Goal: Task Accomplishment & Management: Use online tool/utility

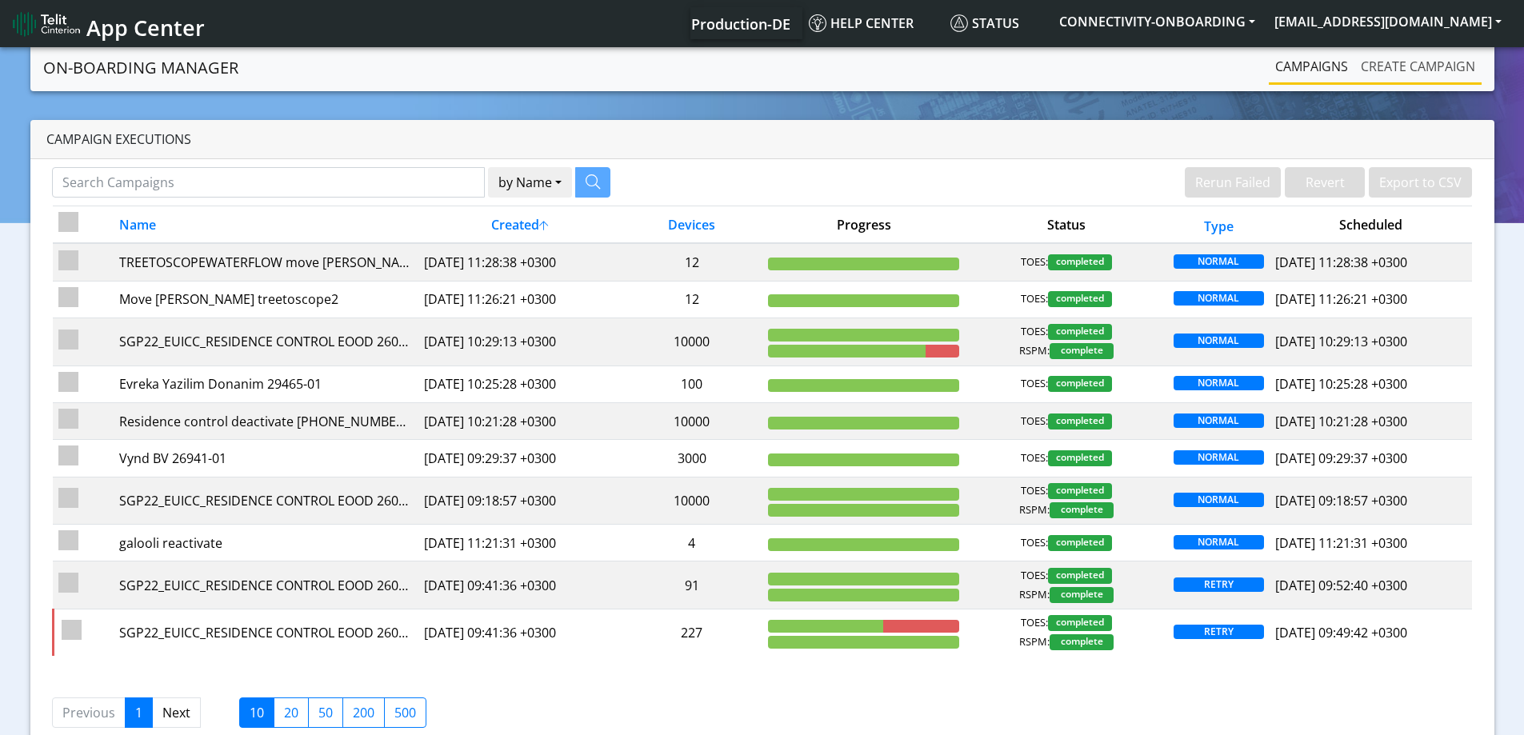
click at [1425, 74] on link "Create campaign" at bounding box center [1417, 66] width 127 height 32
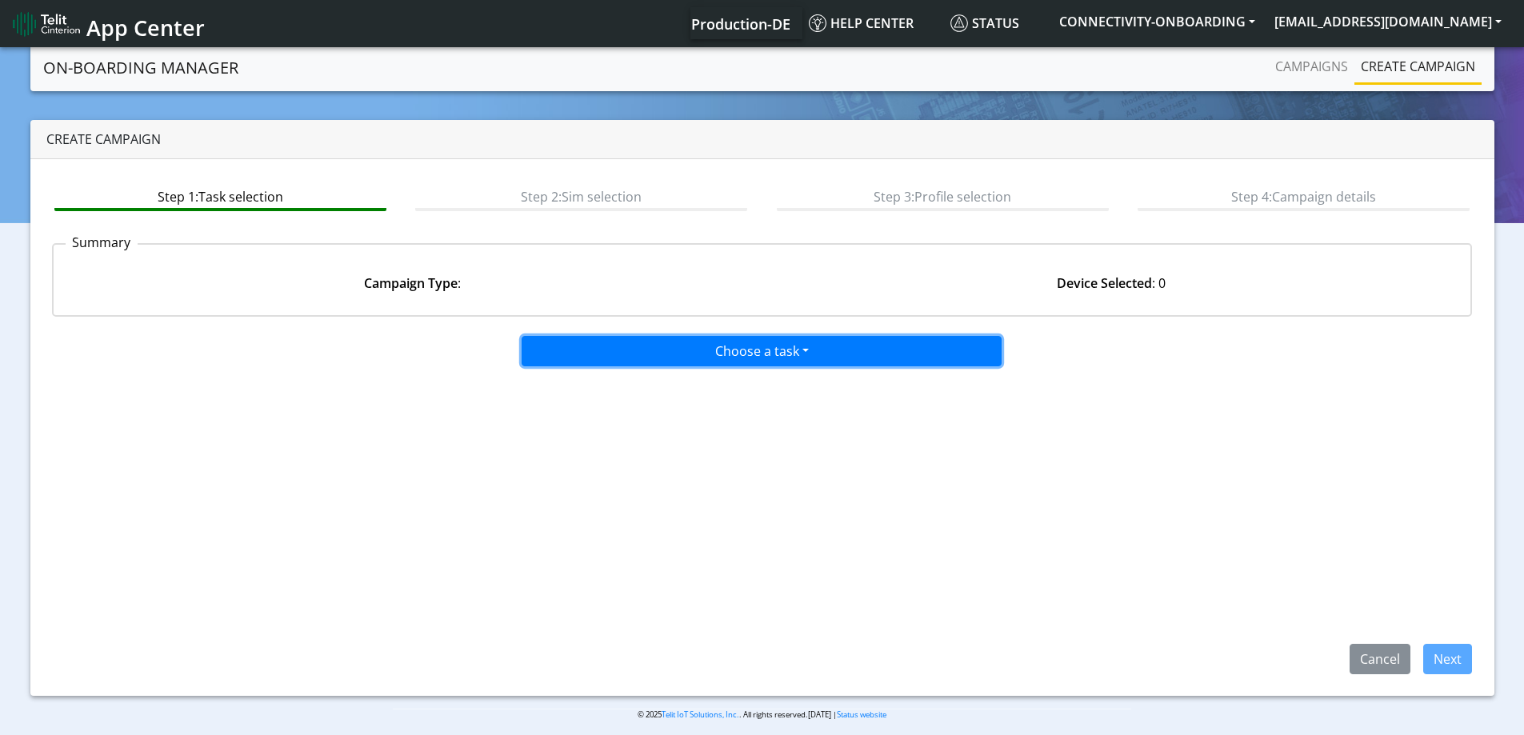
click at [724, 358] on button "Choose a task" at bounding box center [762, 351] width 480 height 30
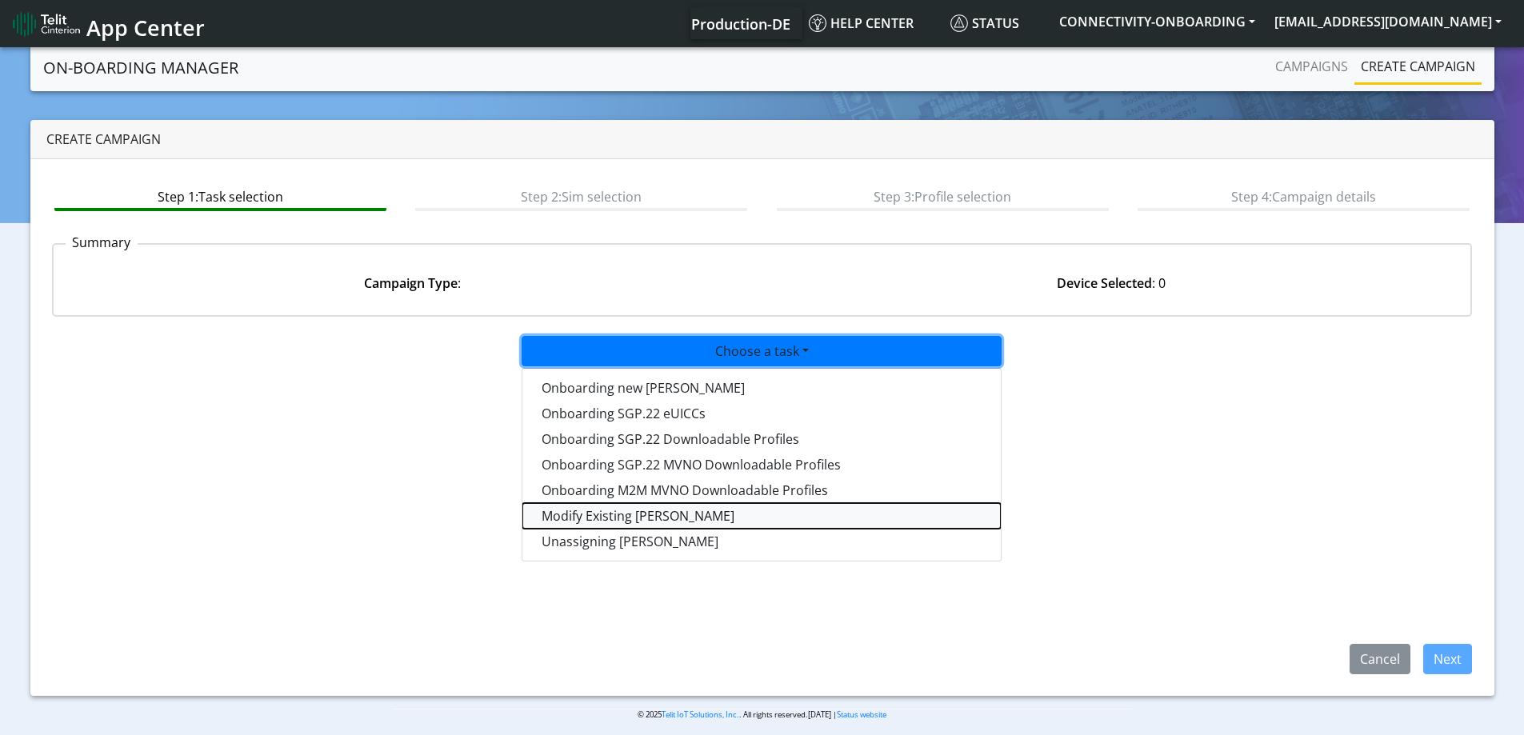
click at [622, 513] on taskiotp-dropdown "Modify Existing [PERSON_NAME]" at bounding box center [761, 516] width 478 height 26
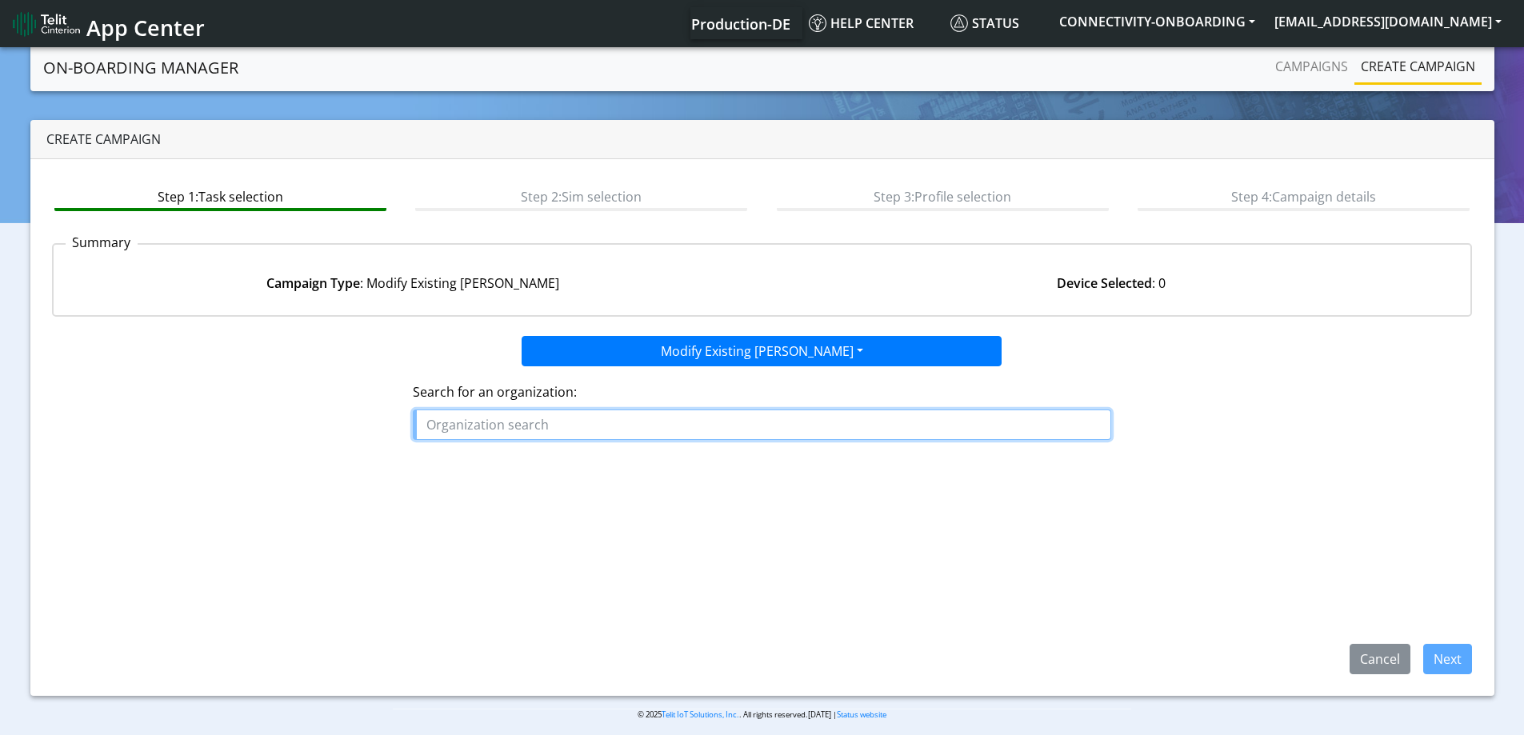
click at [603, 430] on input "text" at bounding box center [762, 425] width 698 height 30
click at [510, 460] on button "[PERSON_NAME]" at bounding box center [477, 462] width 126 height 26
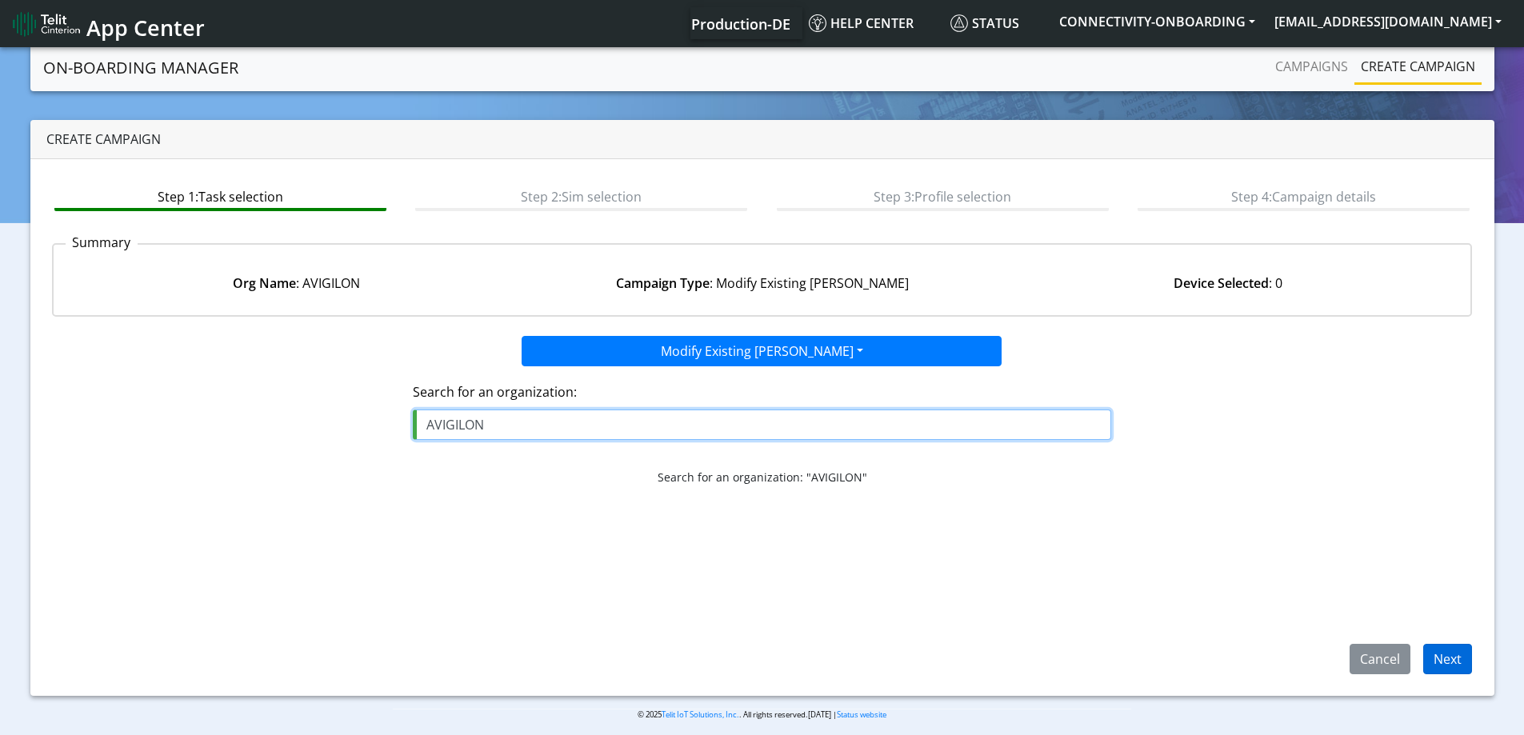
type input "AVIGILON"
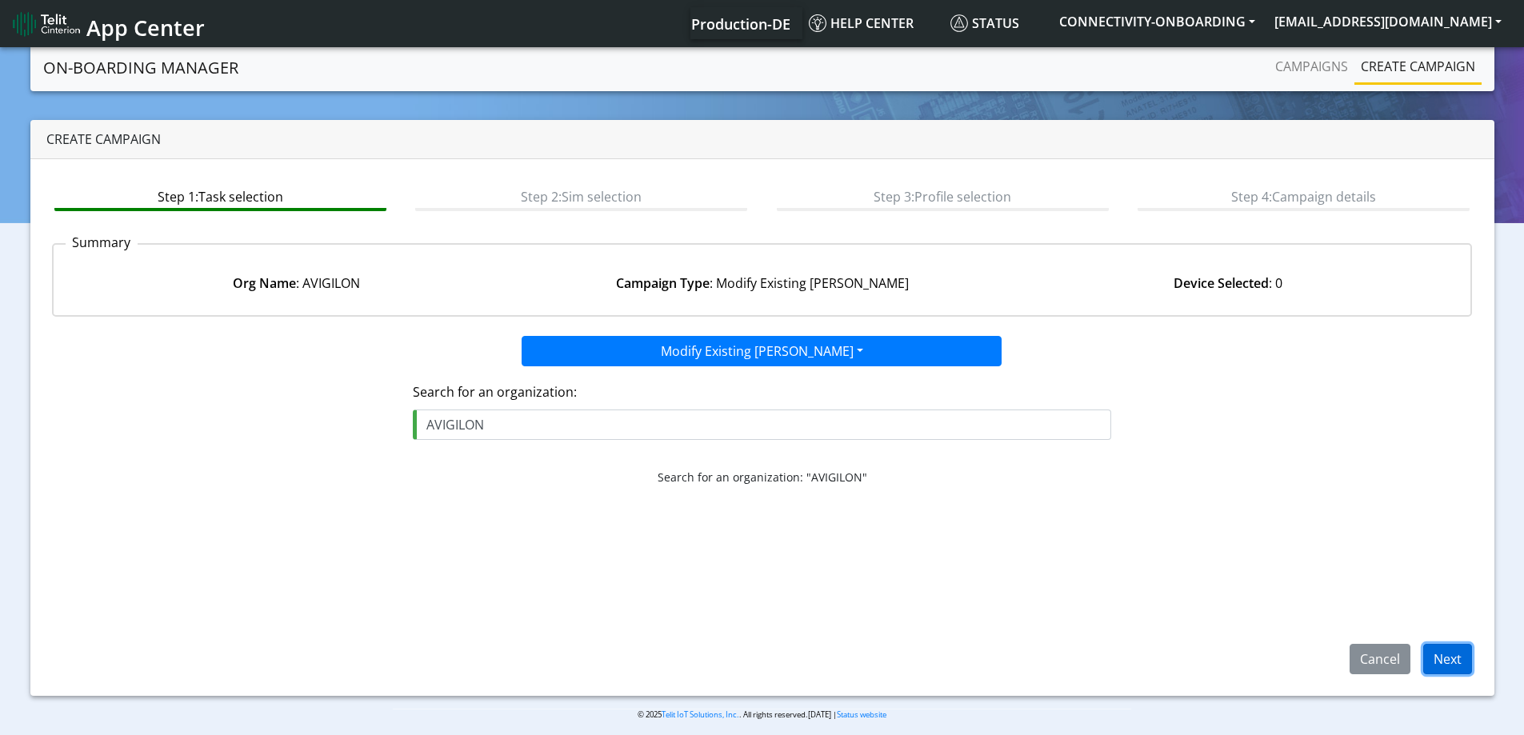
click at [1442, 666] on button "Next" at bounding box center [1447, 659] width 49 height 30
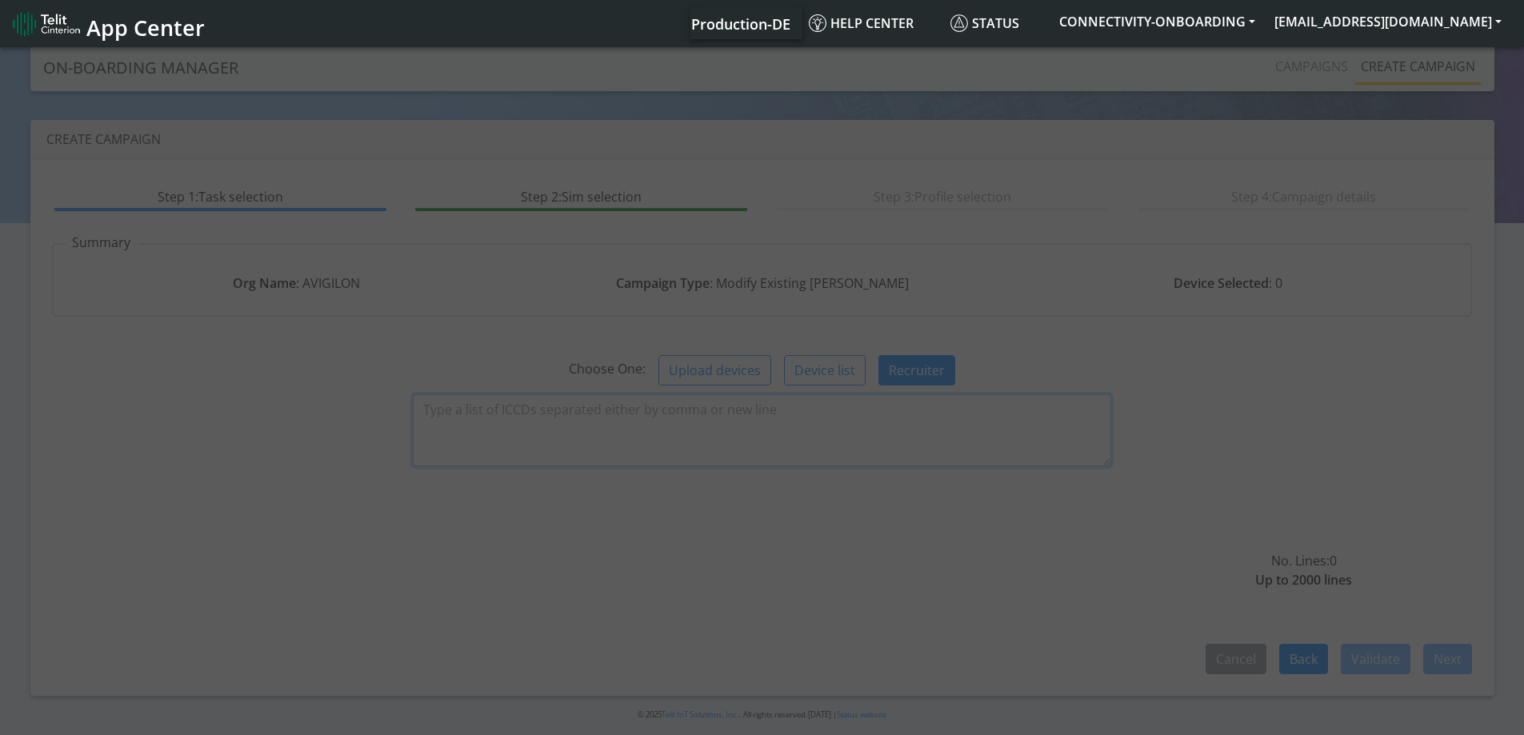
click at [718, 434] on textarea at bounding box center [762, 430] width 698 height 72
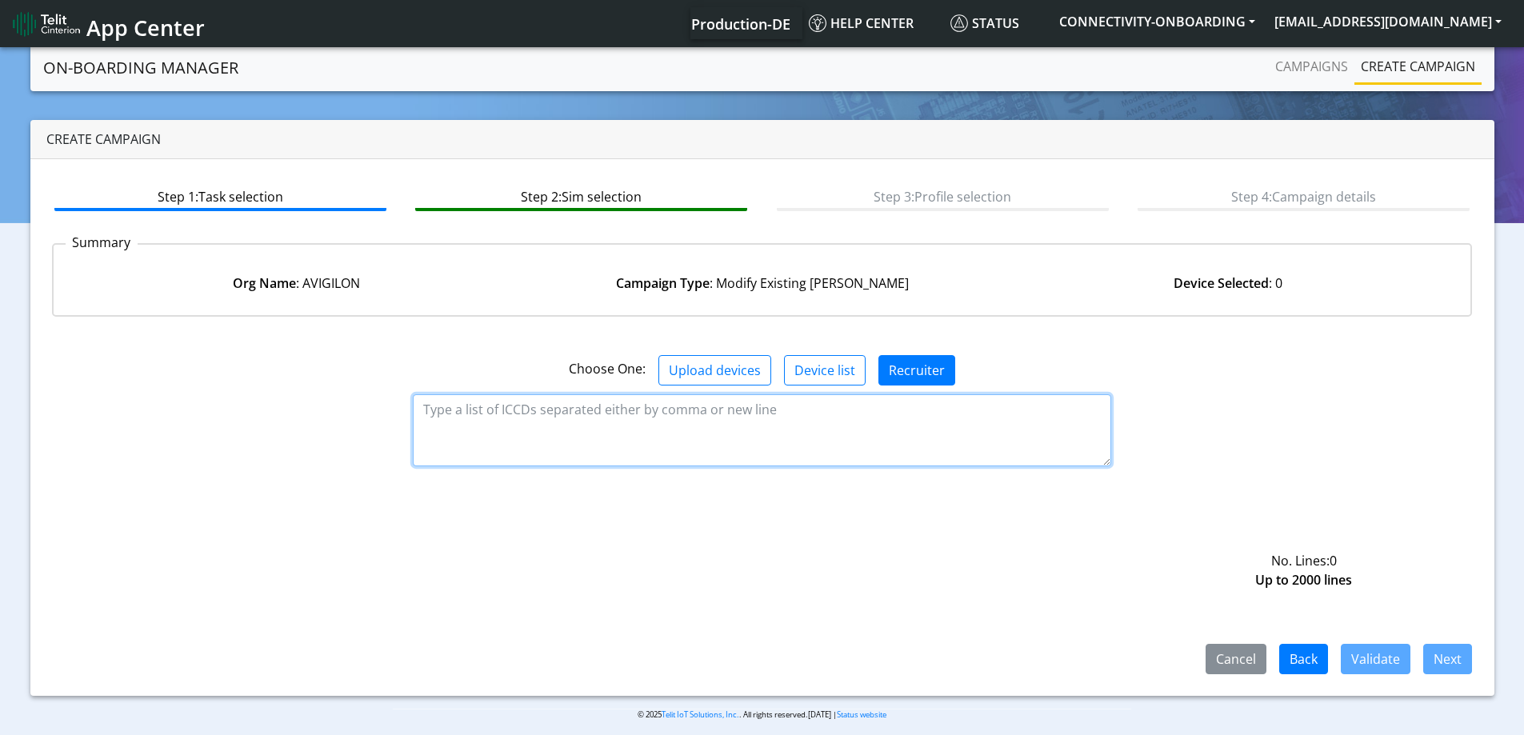
paste textarea "9358151000008438494 89358151000008438528"
drag, startPoint x: 423, startPoint y: 406, endPoint x: 623, endPoint y: 406, distance: 200.0
click at [430, 406] on textarea "9358151000008438494 89358151000008438528" at bounding box center [762, 430] width 698 height 72
type textarea "89358151000008438494 89358151000008438528"
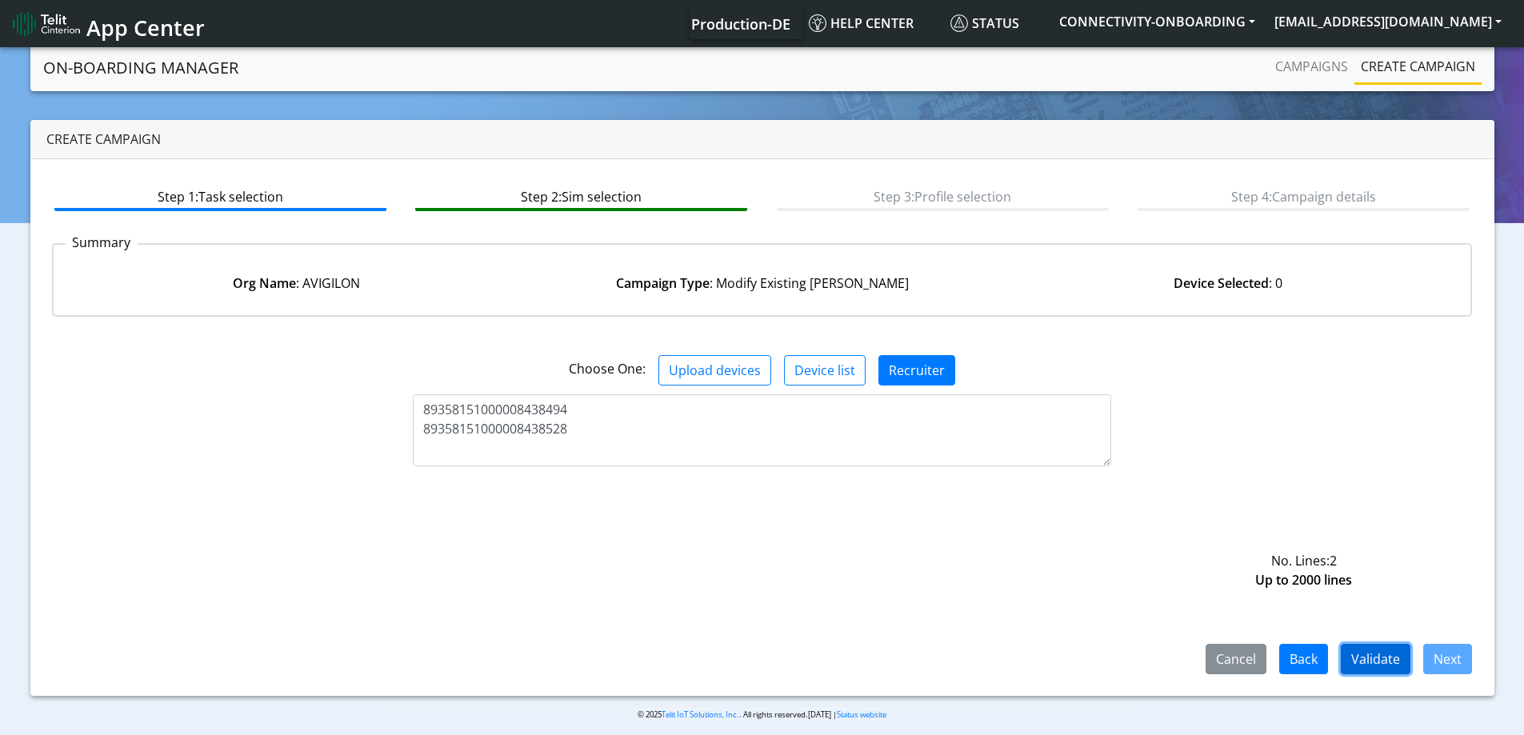
click at [1389, 663] on button "Validate" at bounding box center [1376, 659] width 70 height 30
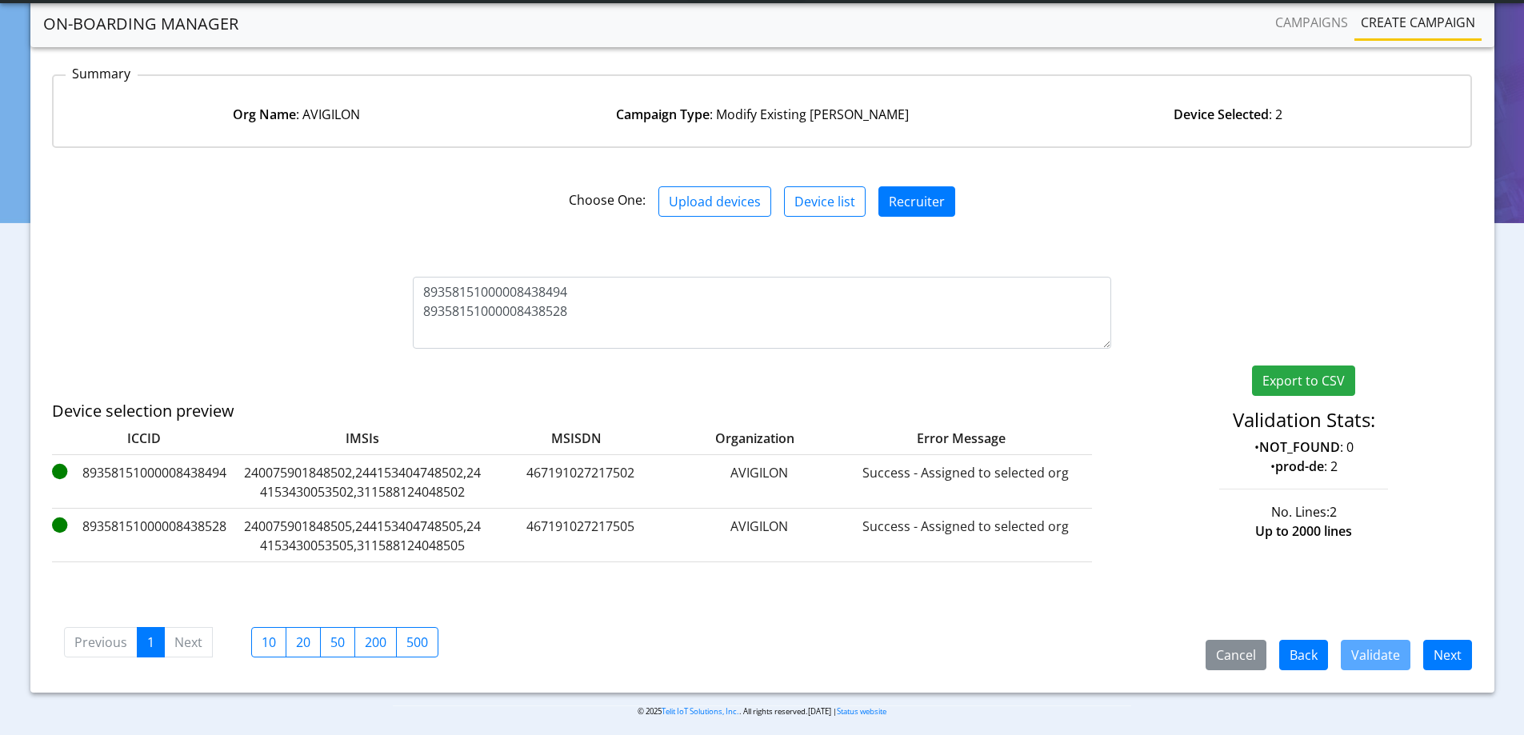
scroll to position [132, 0]
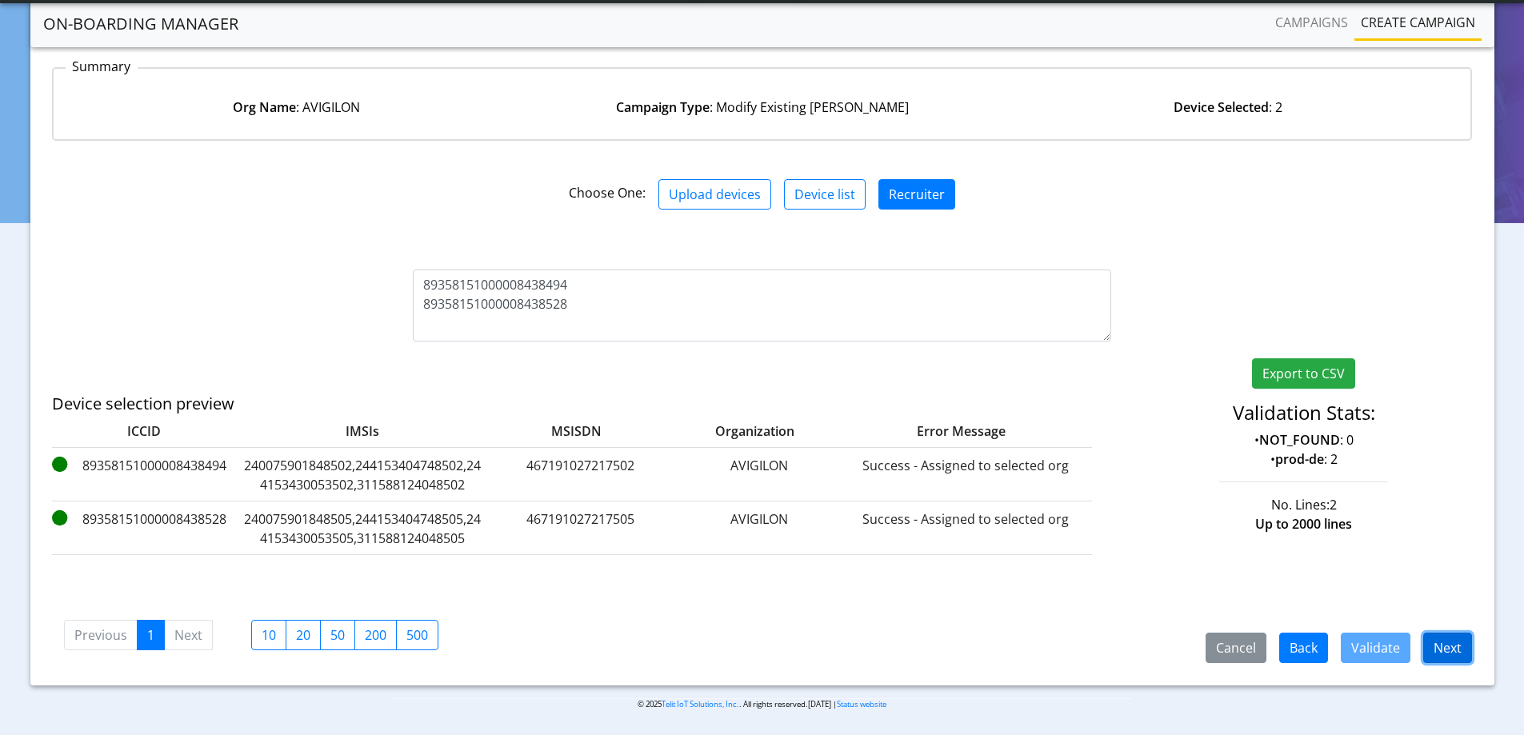
click at [1458, 650] on button "Next" at bounding box center [1447, 648] width 49 height 30
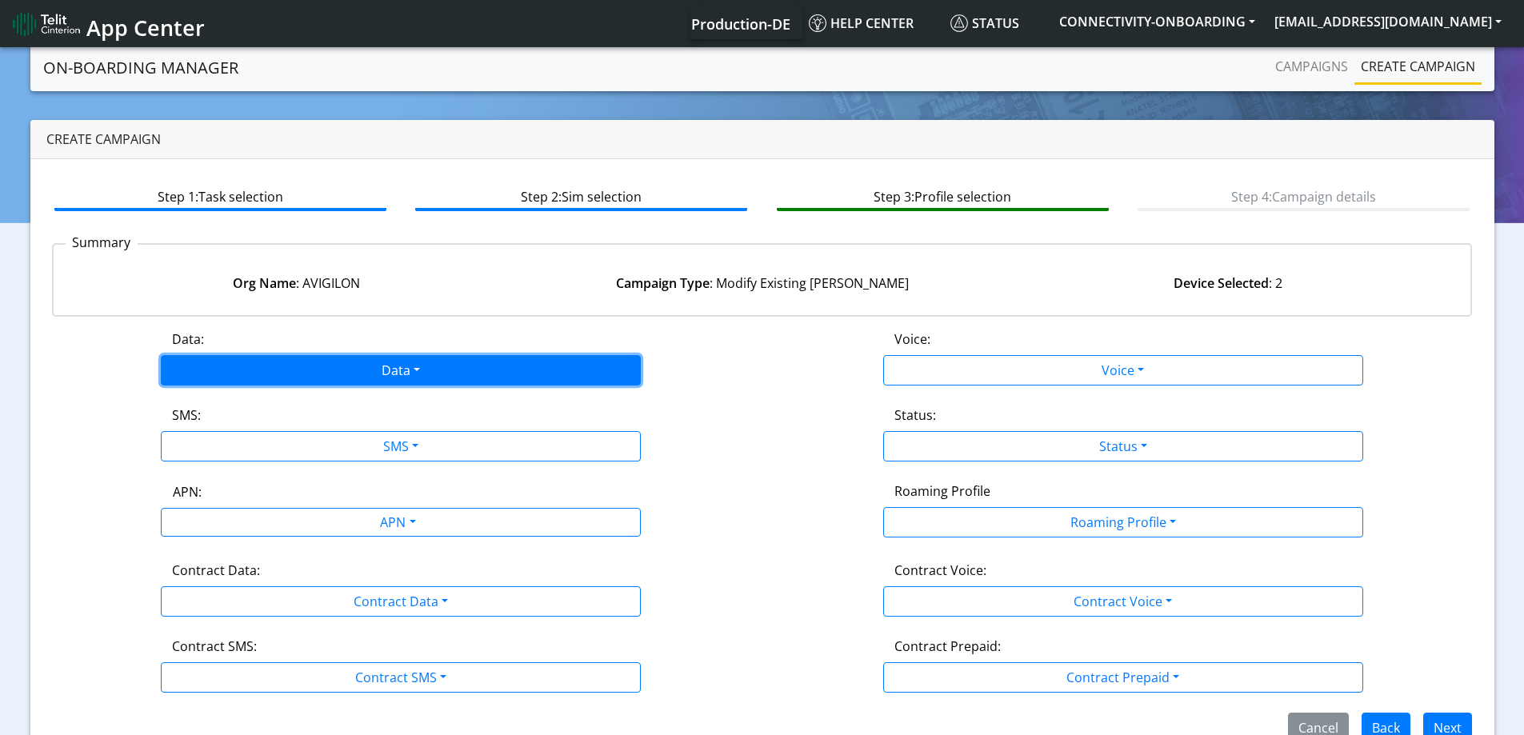
click at [426, 362] on button "Data" at bounding box center [401, 370] width 480 height 30
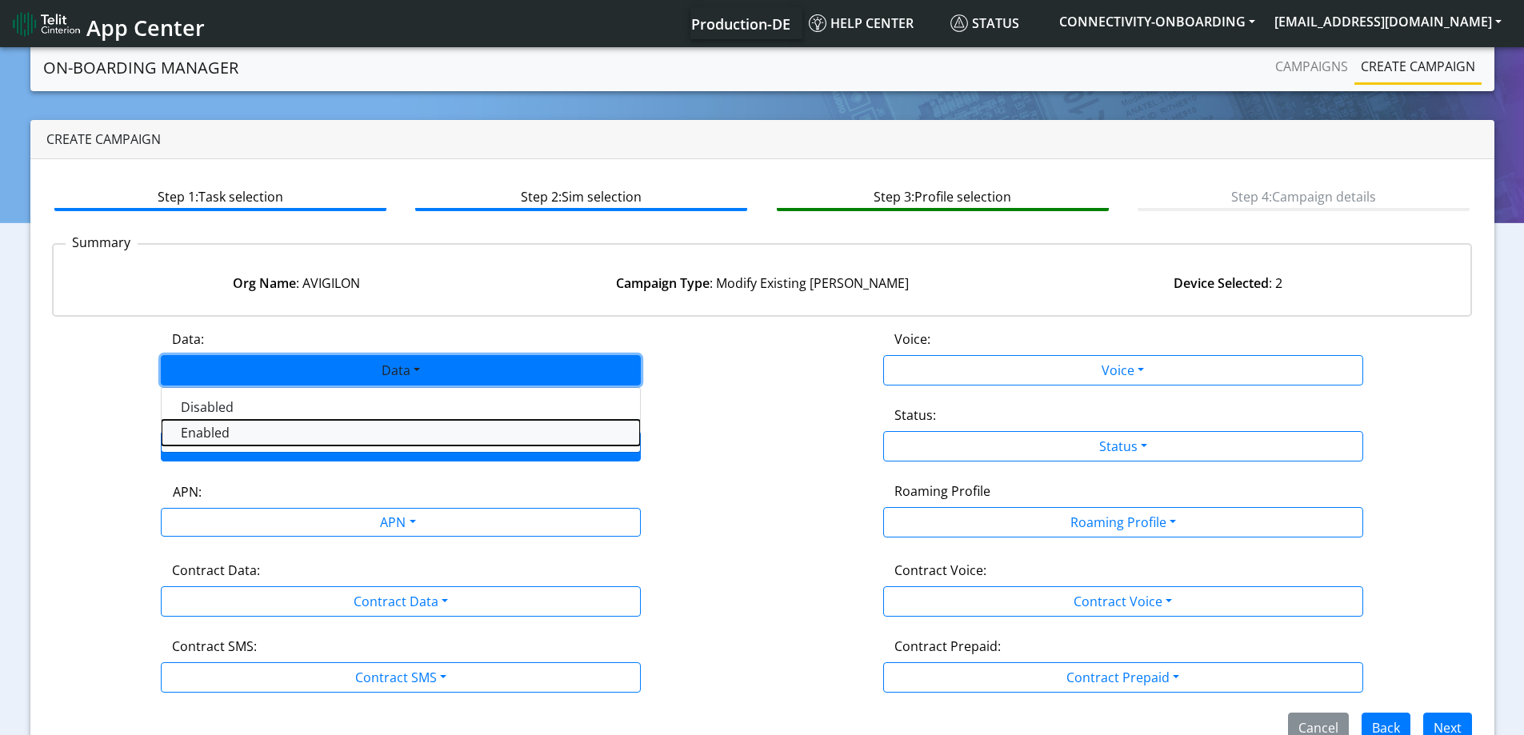
click at [214, 433] on button "Enabled" at bounding box center [401, 433] width 478 height 26
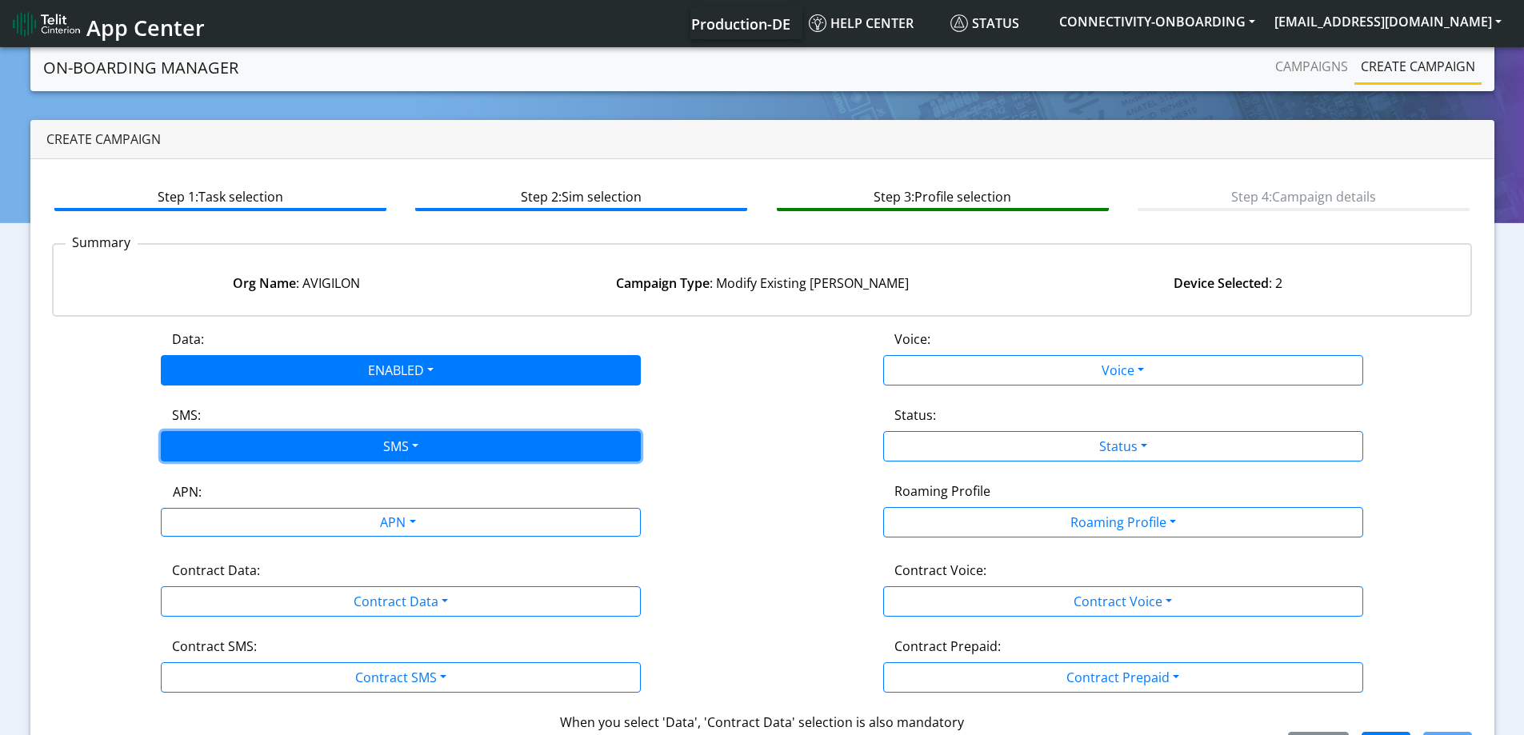
click at [218, 433] on button "SMS" at bounding box center [401, 446] width 480 height 30
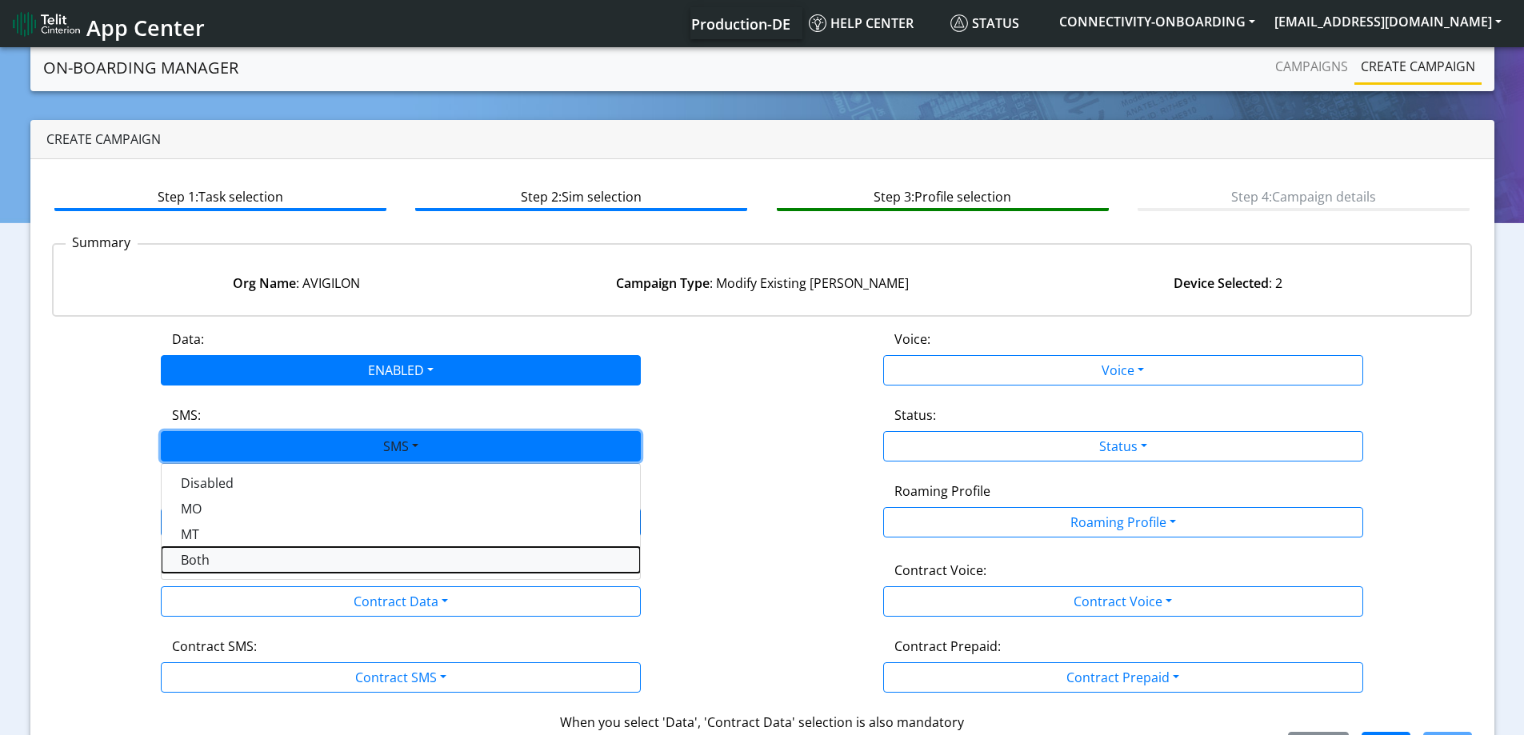
click at [209, 562] on button "Both" at bounding box center [401, 560] width 478 height 26
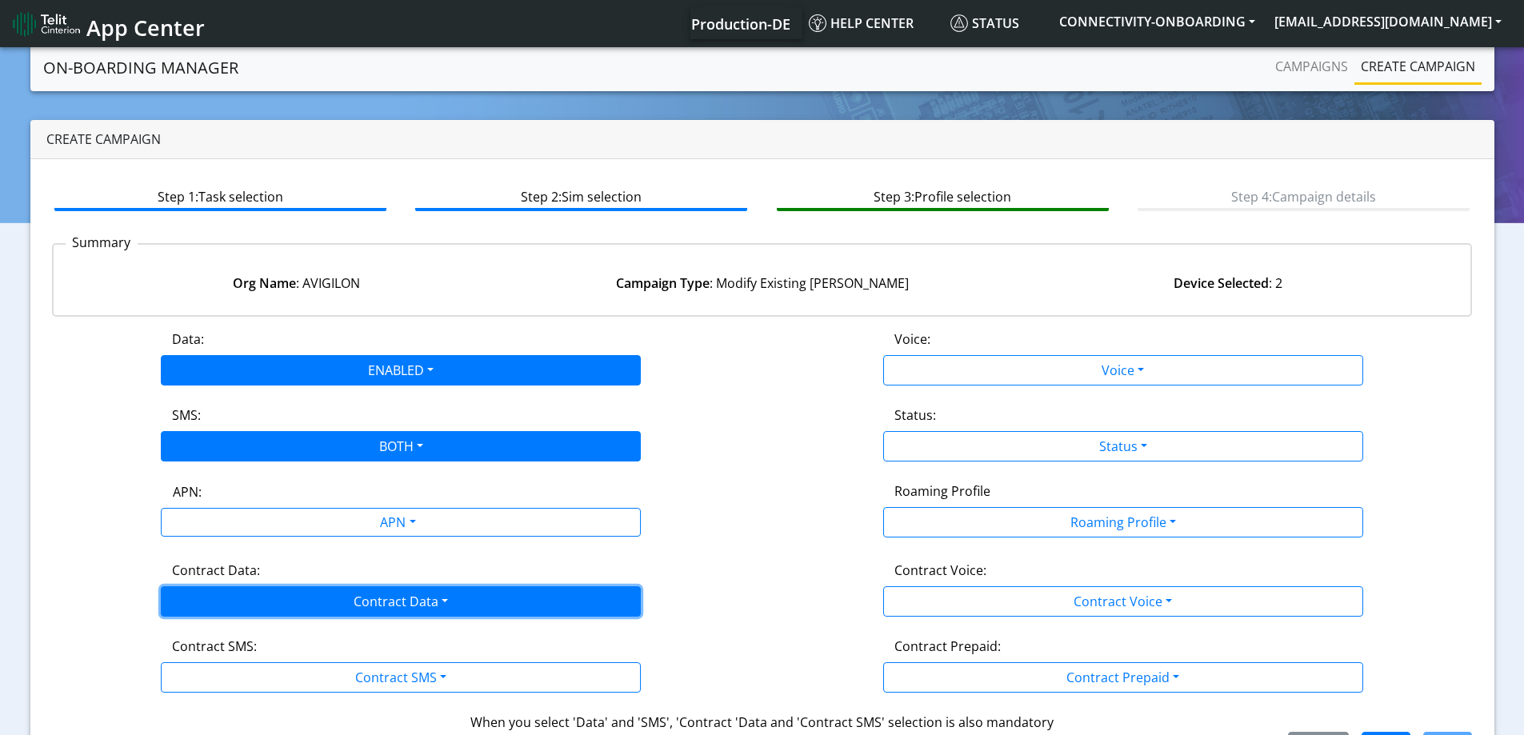
click at [215, 599] on button "Contract Data" at bounding box center [401, 601] width 480 height 30
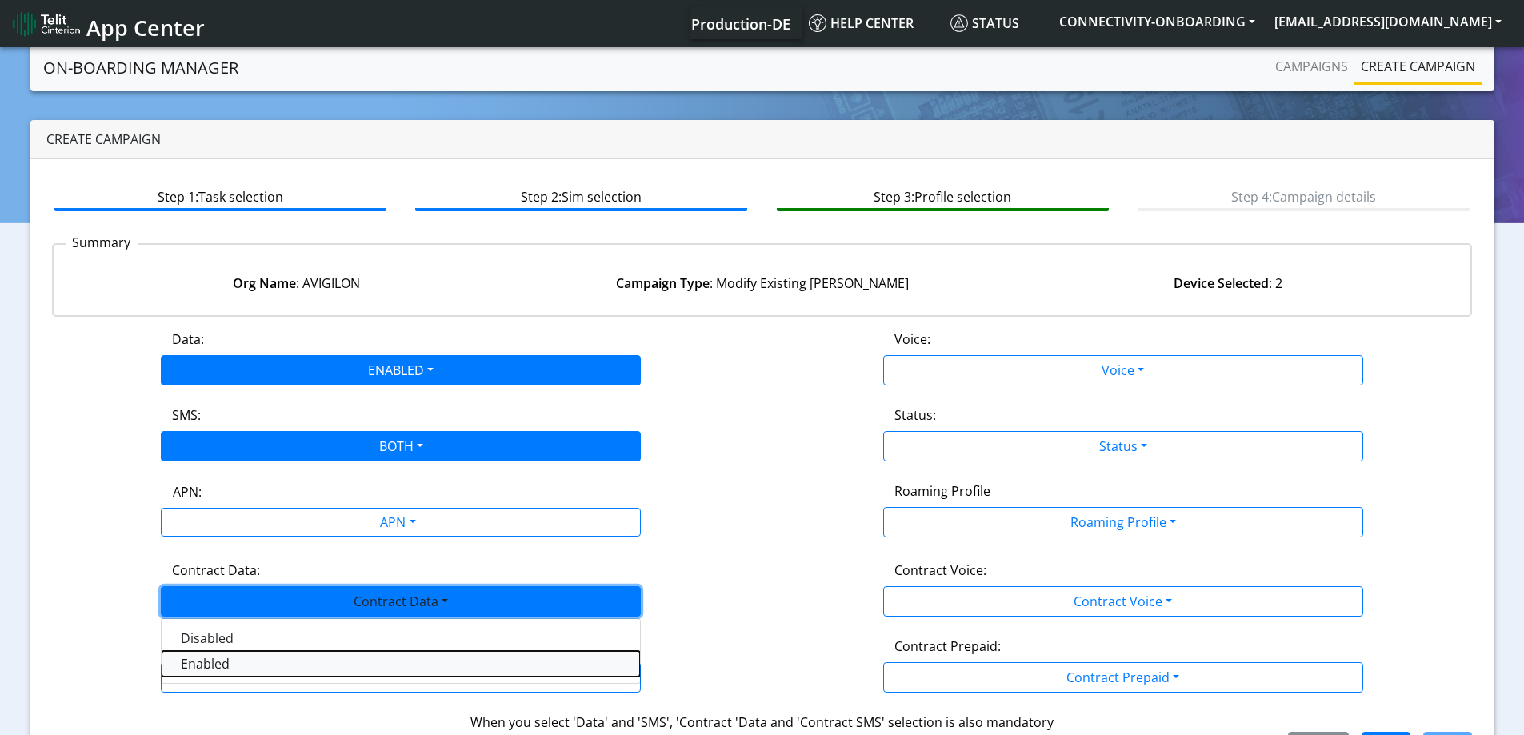
click at [197, 666] on Dataenabled-dropdown "Enabled" at bounding box center [401, 664] width 478 height 26
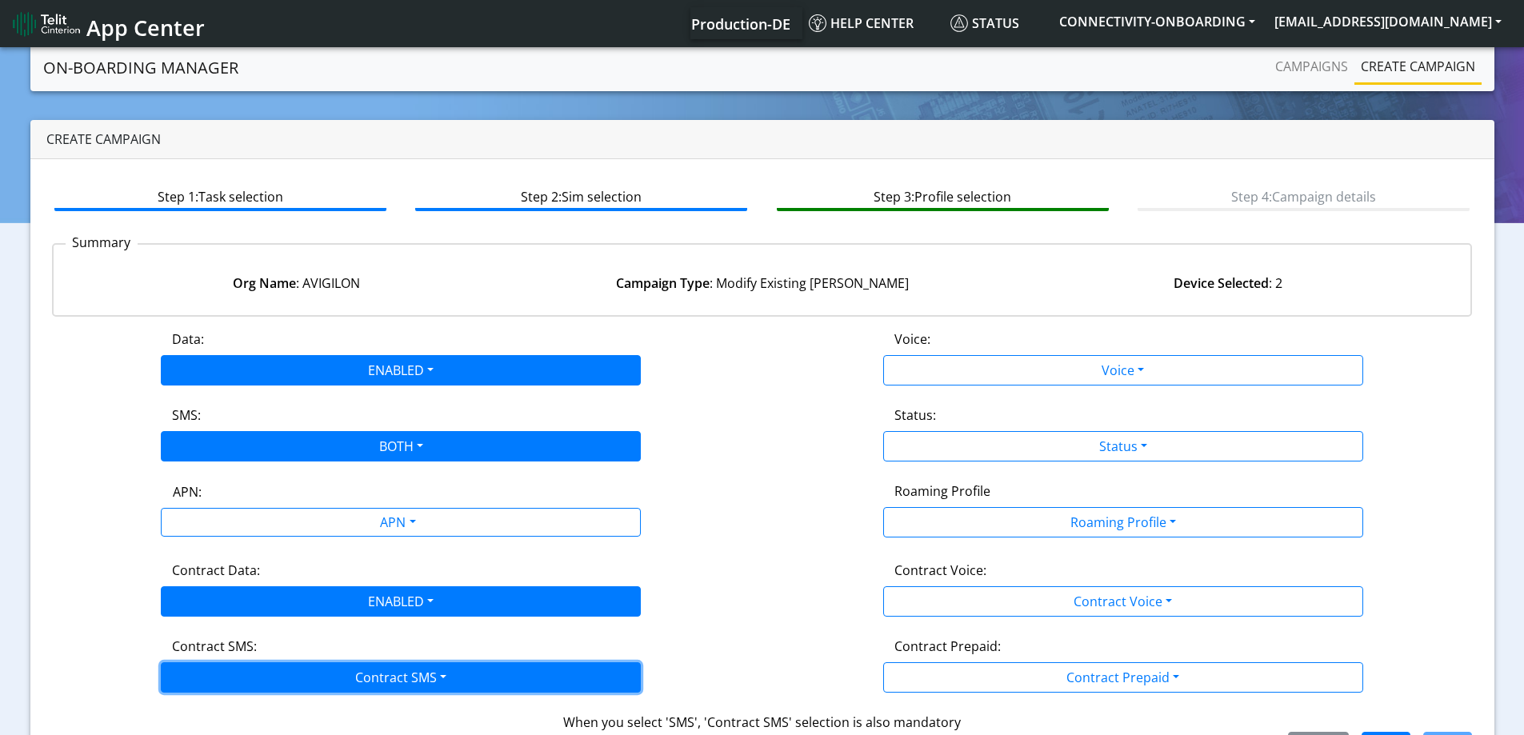
click at [199, 670] on button "Contract SMS" at bounding box center [401, 677] width 480 height 30
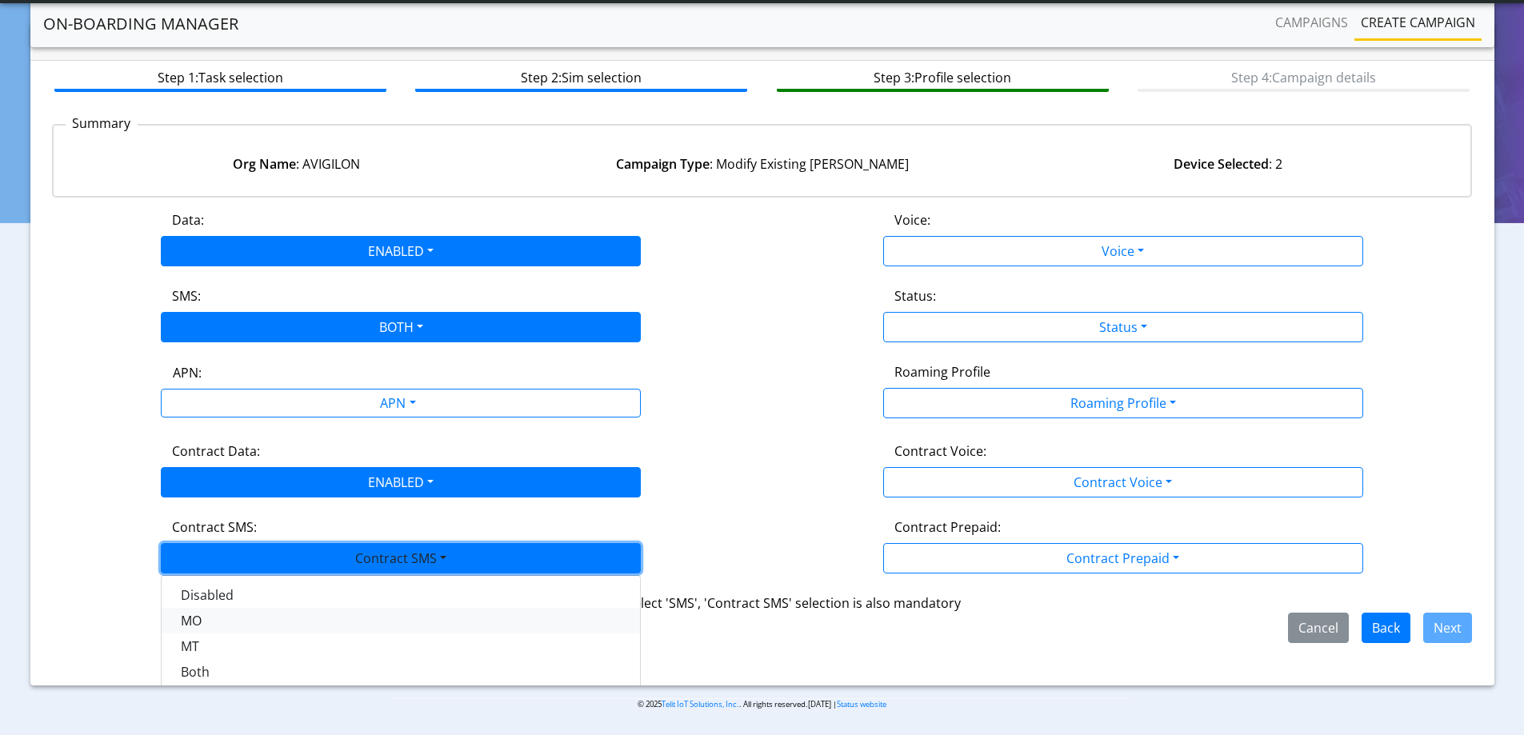
scroll to position [27, 0]
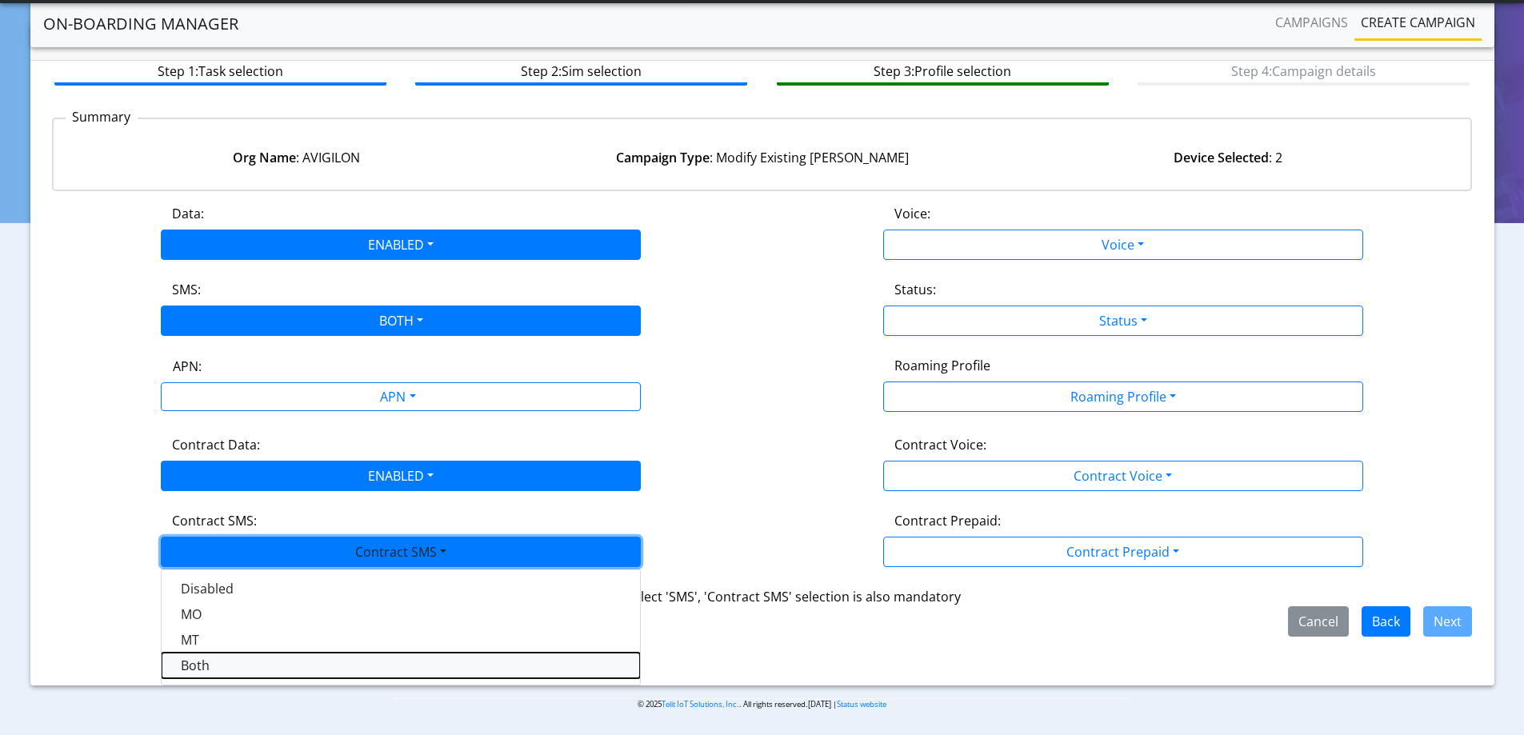
click at [223, 667] on SMSboth-dropdown "Both" at bounding box center [401, 666] width 478 height 26
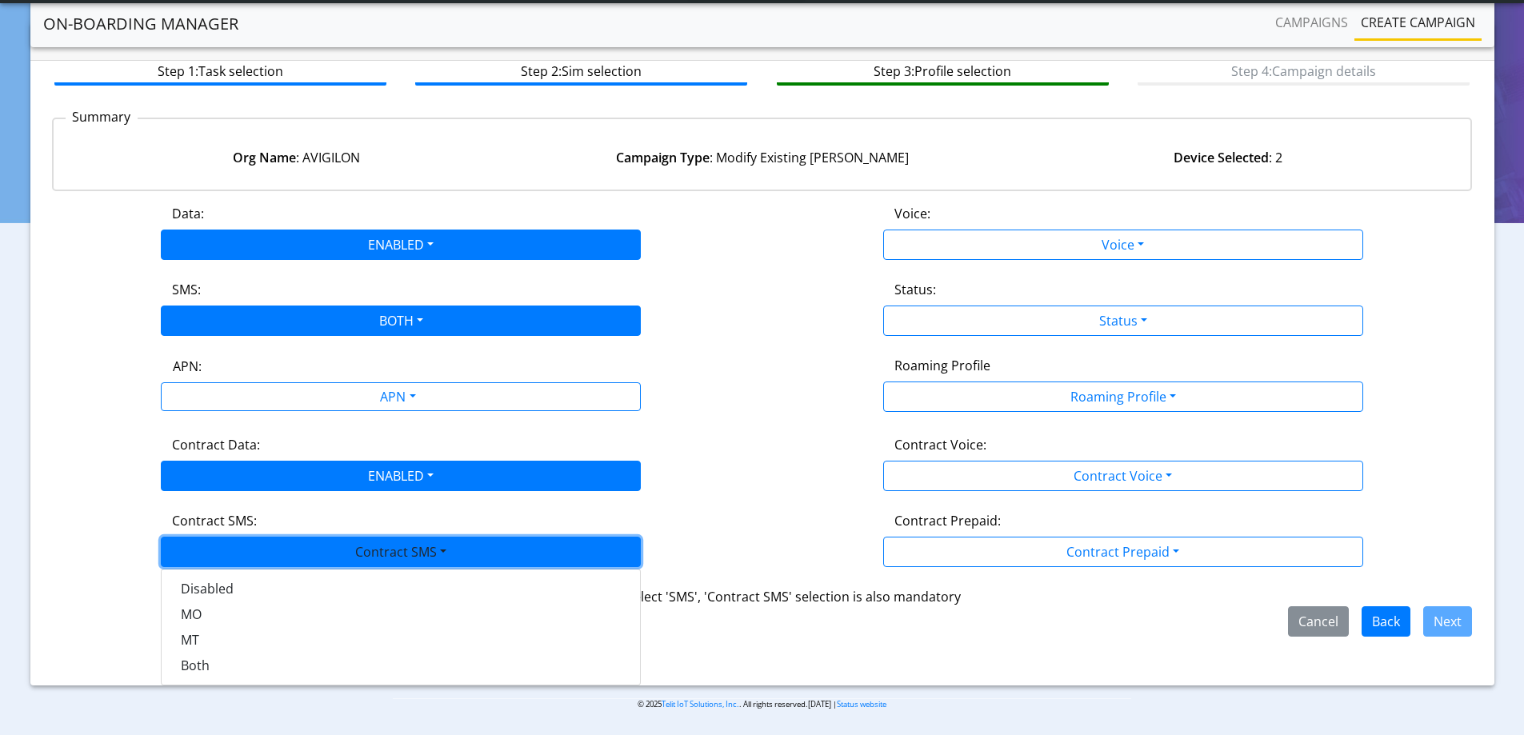
scroll to position [0, 0]
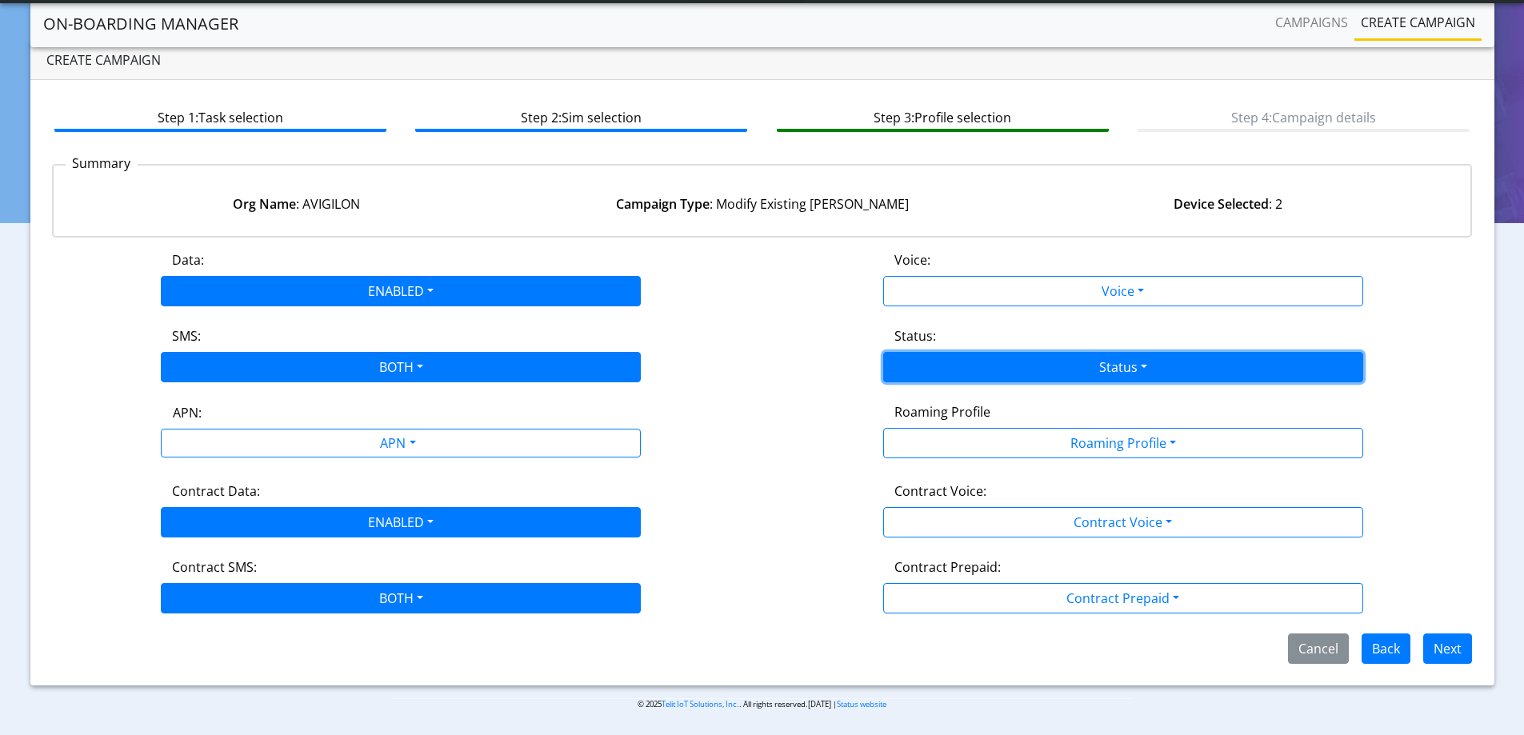
click at [1098, 374] on button "Status" at bounding box center [1123, 367] width 480 height 30
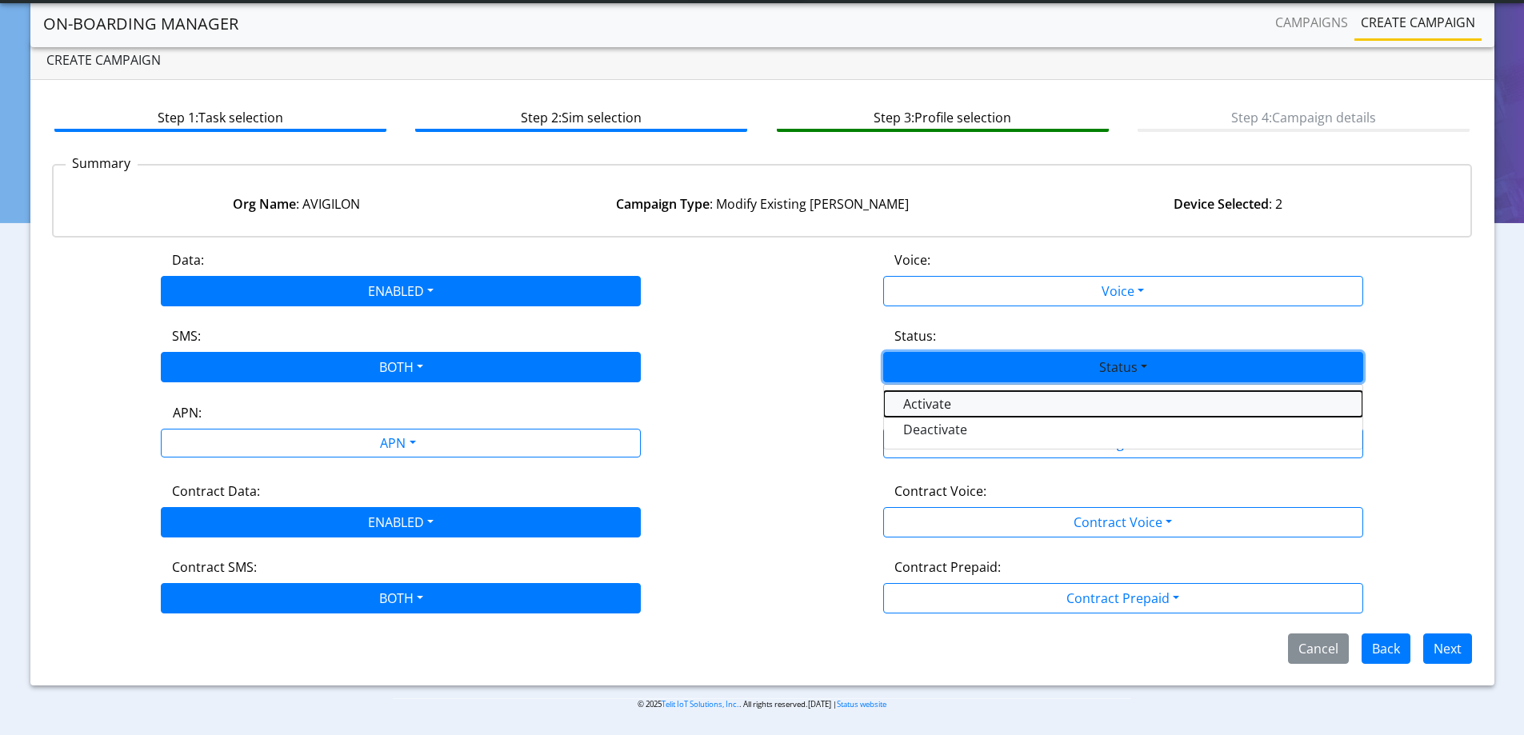
click at [974, 406] on button "Activate" at bounding box center [1123, 404] width 478 height 26
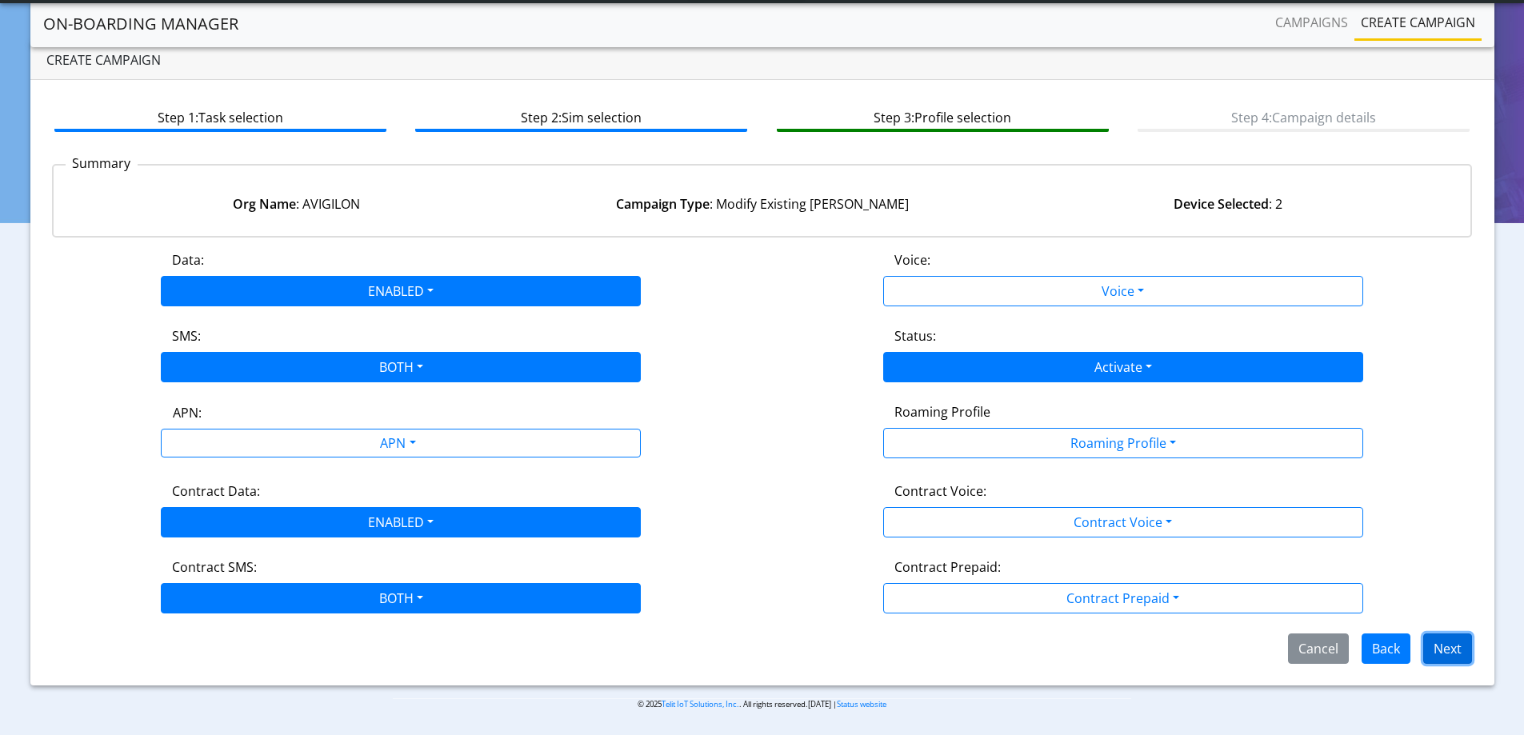
click at [1430, 647] on button "Next" at bounding box center [1447, 649] width 49 height 30
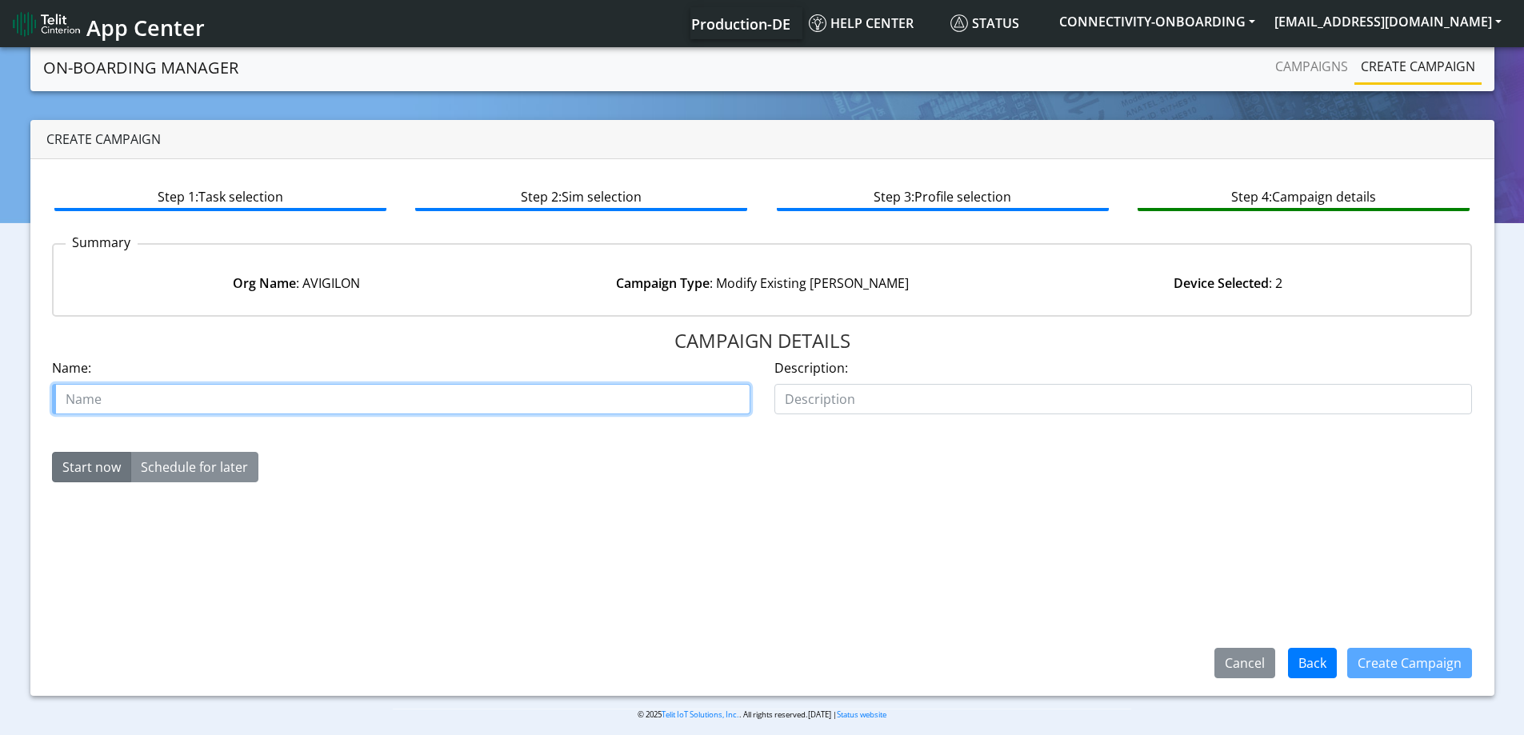
click at [558, 399] on input "text" at bounding box center [401, 399] width 698 height 30
click at [193, 386] on input "text" at bounding box center [401, 399] width 698 height 30
paste input "Avigilon"
type input "Reactivate test SIM Avigilon"
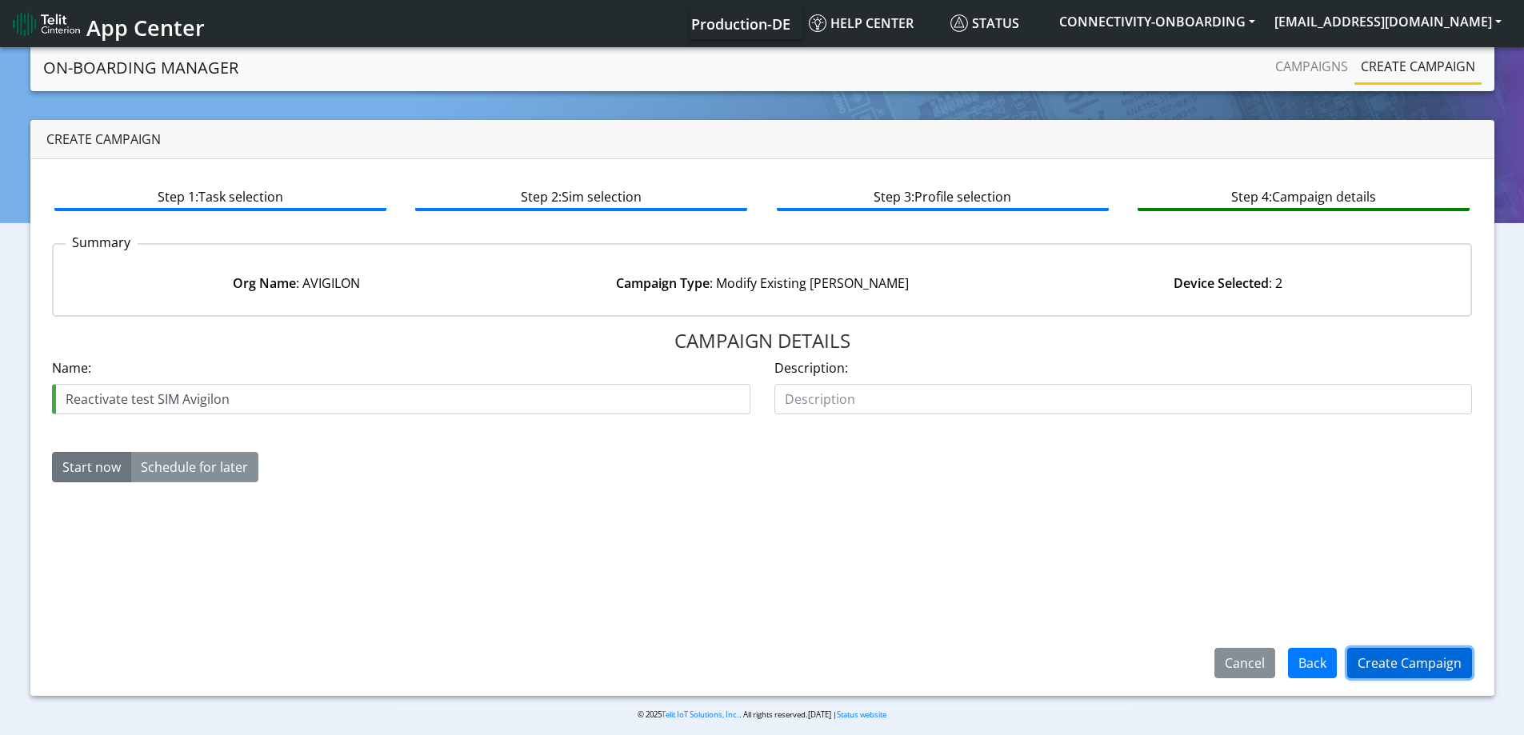
click at [1406, 669] on button "Create Campaign" at bounding box center [1409, 663] width 125 height 30
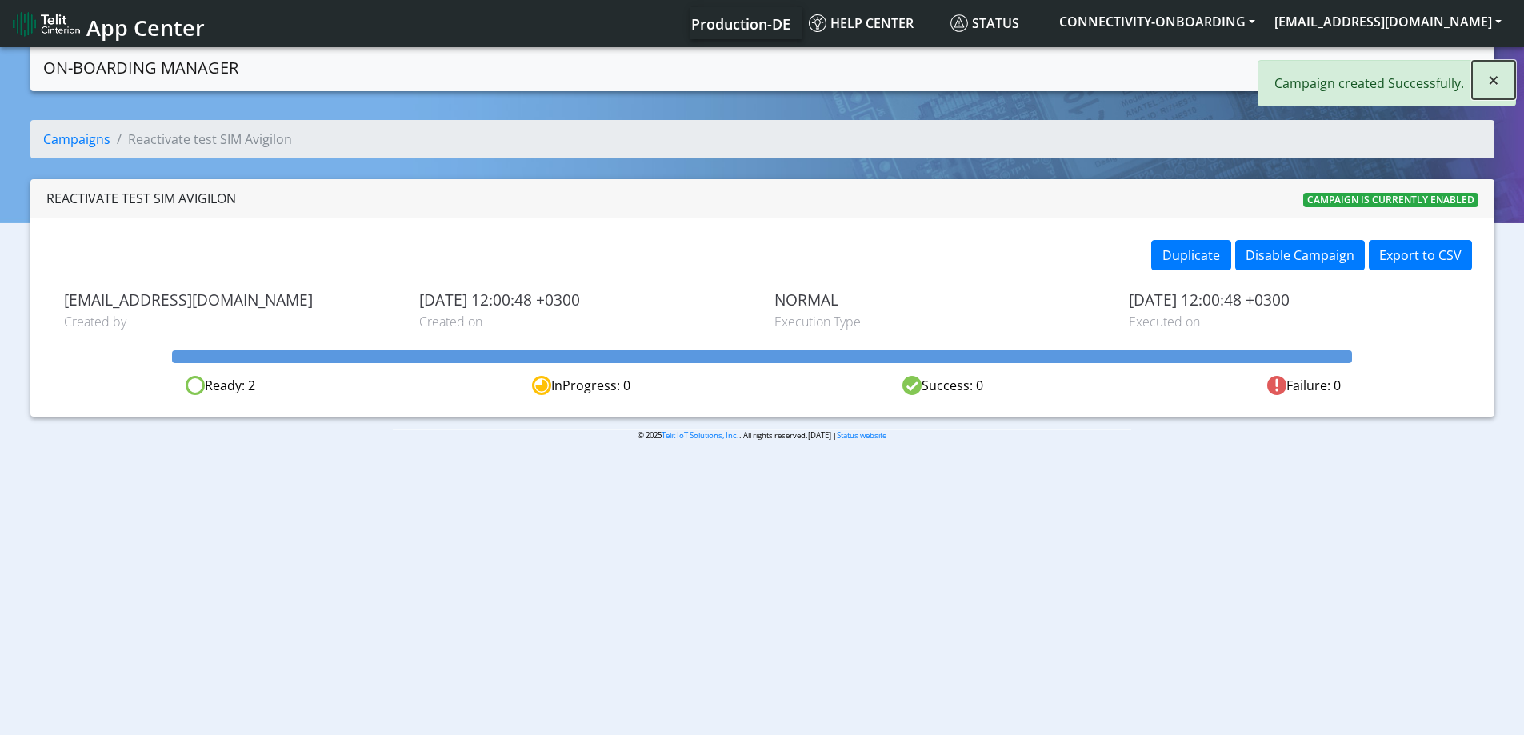
drag, startPoint x: 1502, startPoint y: 82, endPoint x: 1486, endPoint y: 82, distance: 16.0
click at [1488, 82] on button "×" at bounding box center [1493, 80] width 43 height 38
click at [1310, 64] on link "Campaigns" at bounding box center [1312, 66] width 86 height 32
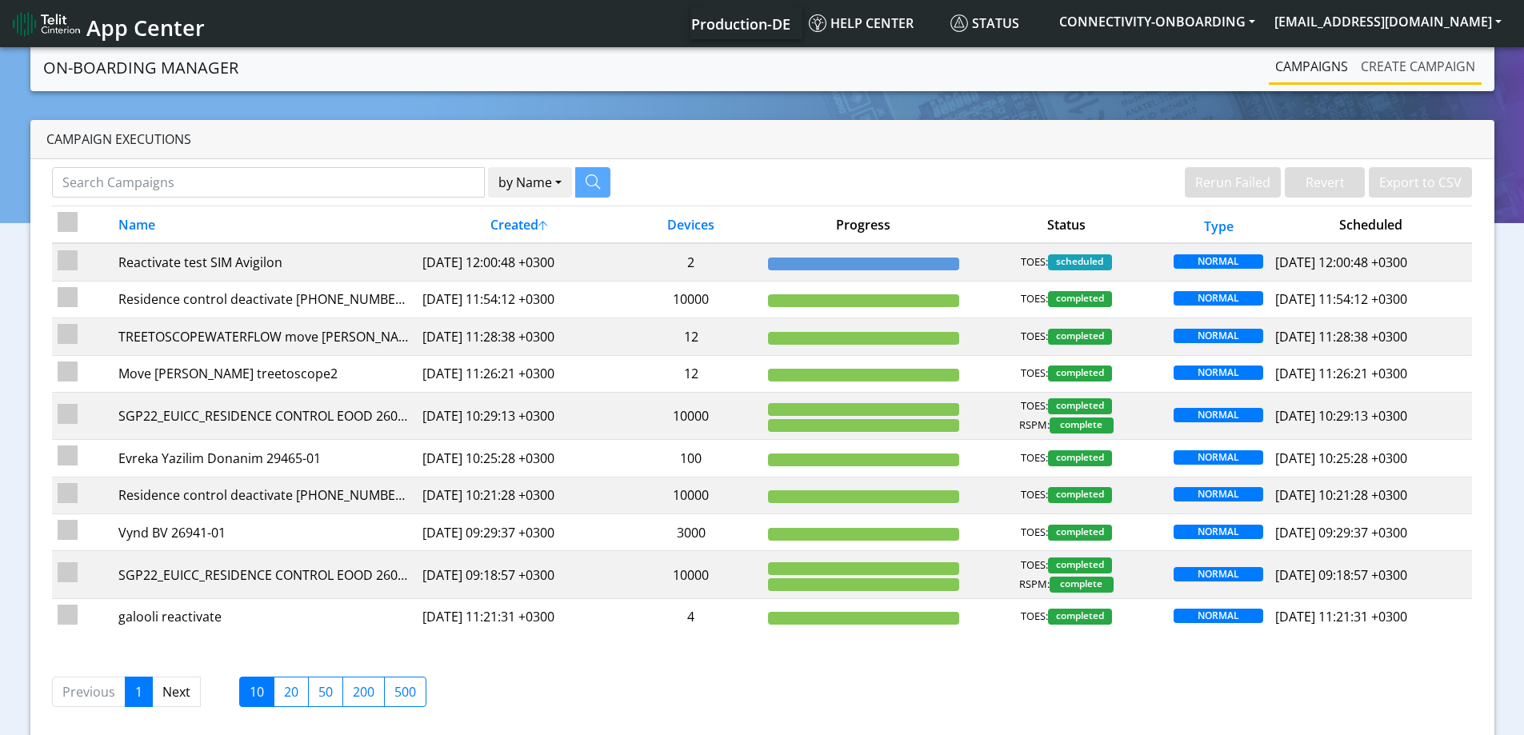
click at [1389, 58] on link "Create campaign" at bounding box center [1417, 66] width 127 height 32
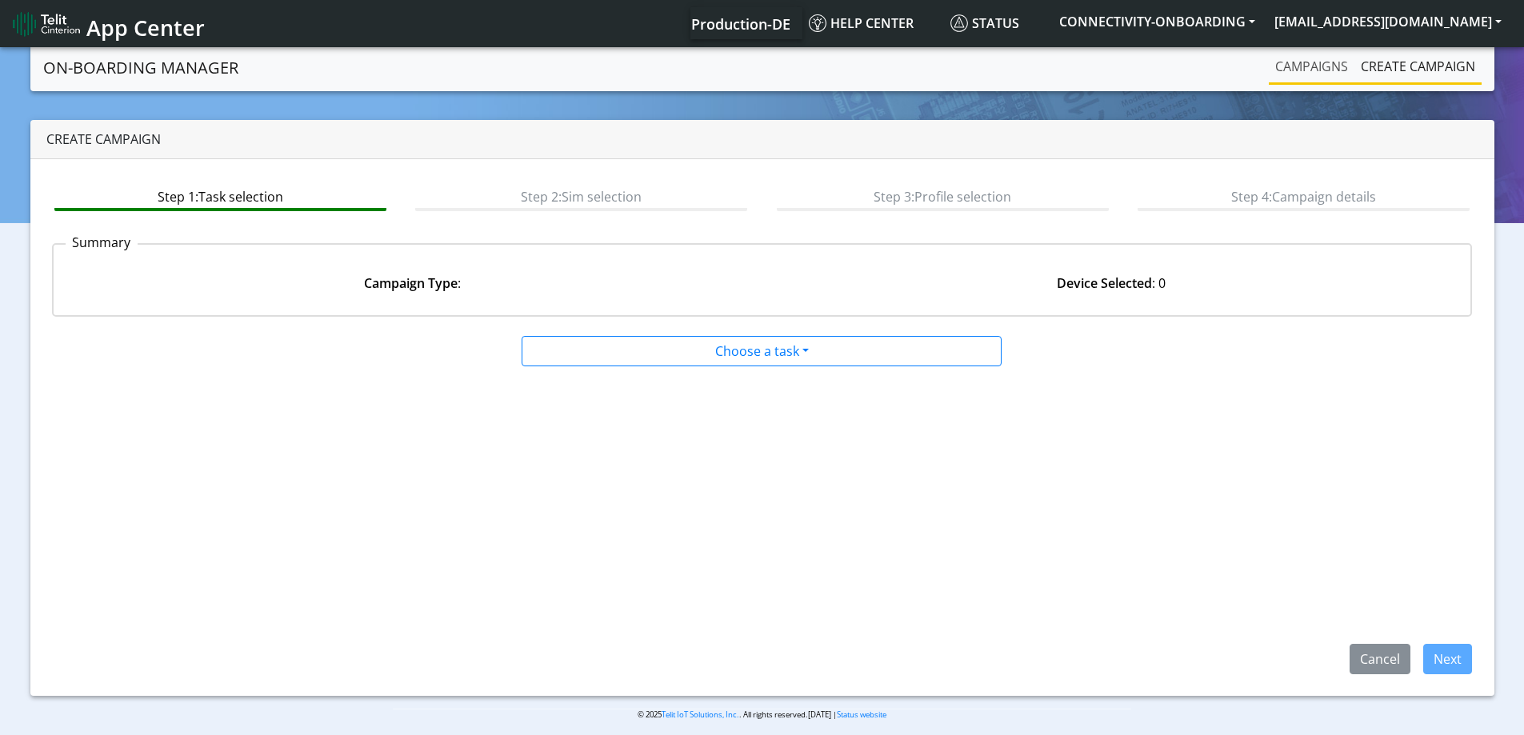
click at [1313, 67] on link "Campaigns" at bounding box center [1312, 66] width 86 height 32
